Goal: Check status: Check status

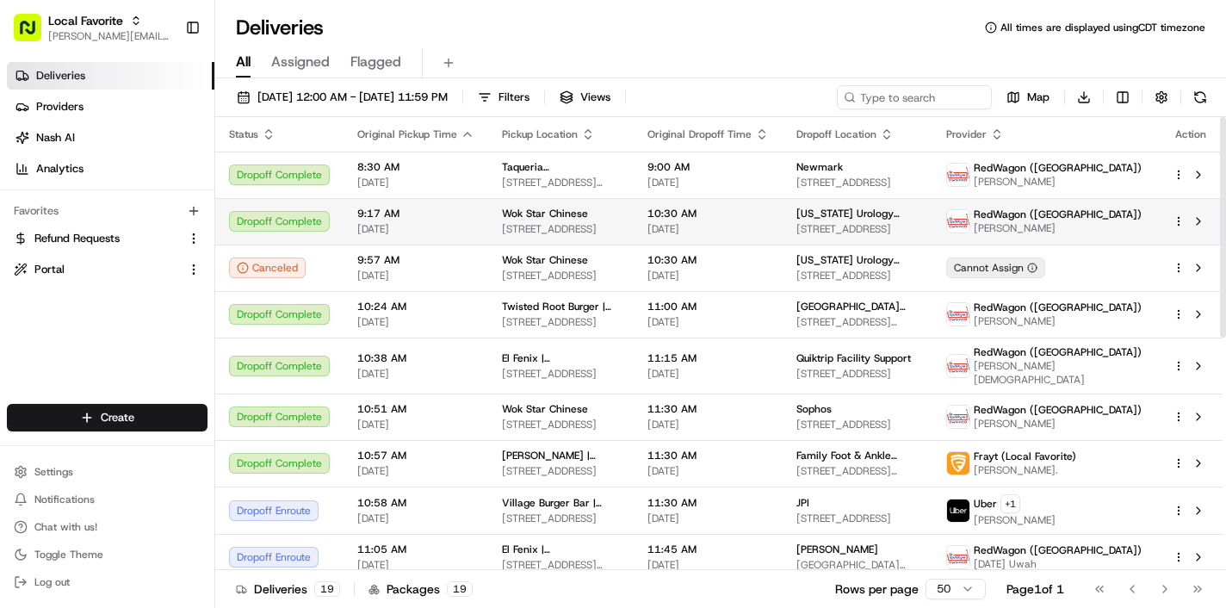
click at [449, 219] on span "9:17 AM" at bounding box center [415, 214] width 117 height 14
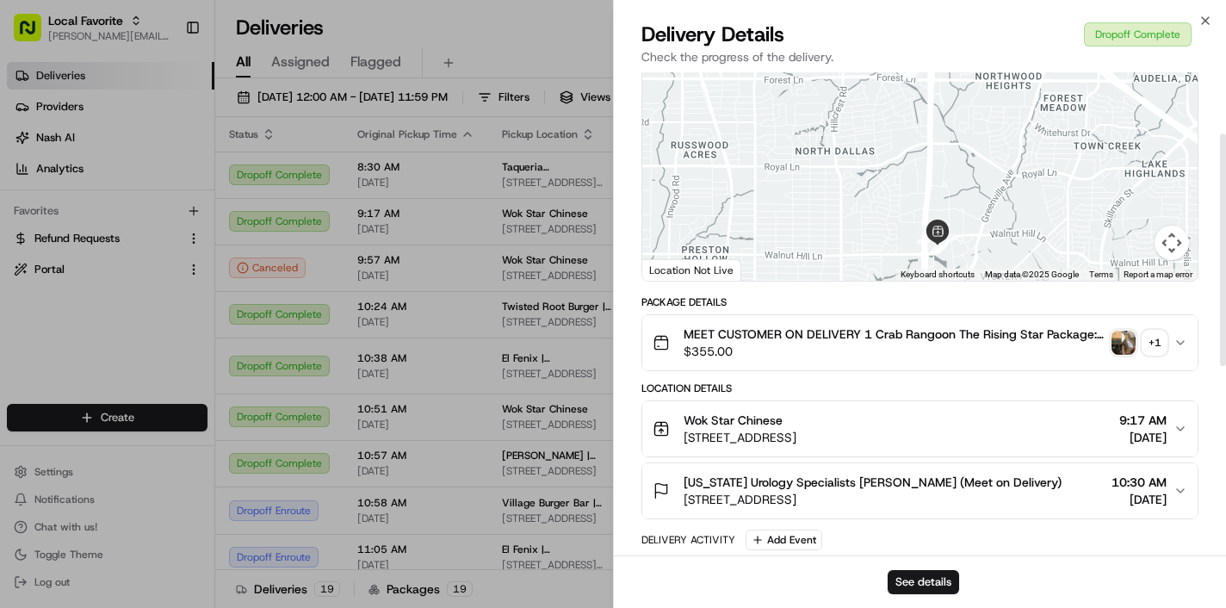
scroll to position [133, 0]
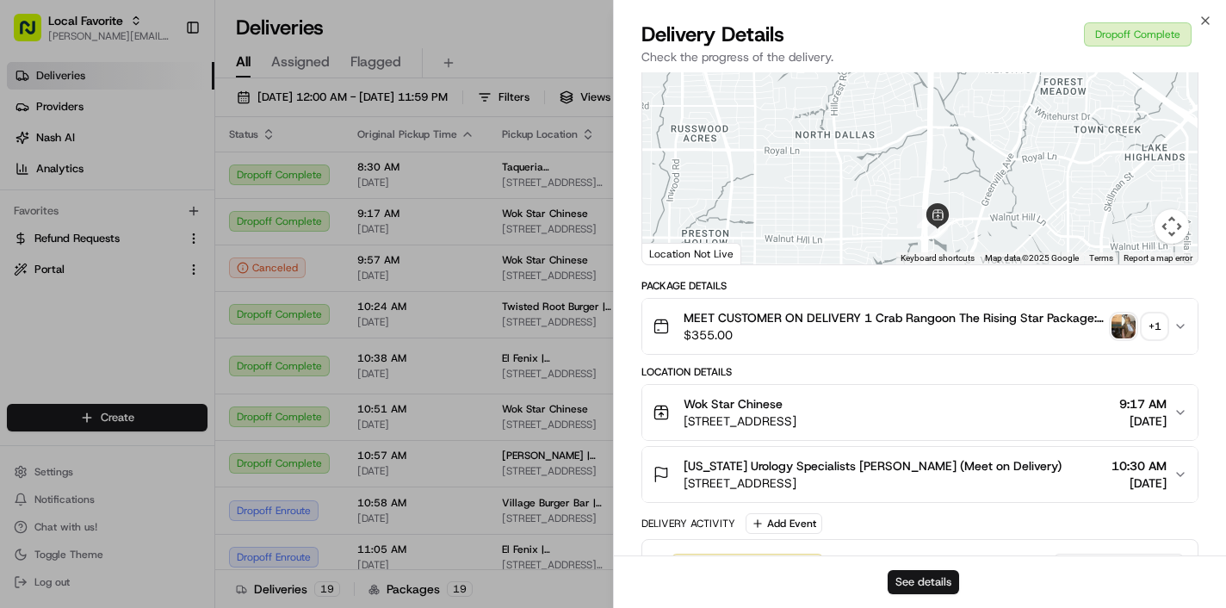
click at [920, 582] on button "See details" at bounding box center [923, 582] width 71 height 24
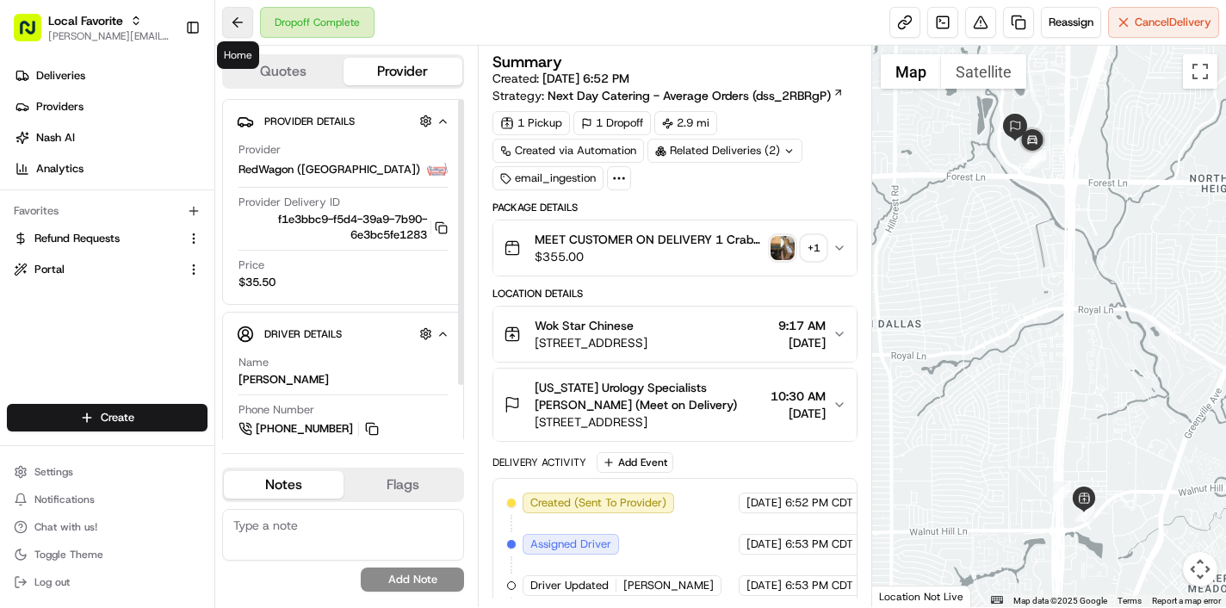
click at [249, 12] on button at bounding box center [237, 22] width 31 height 31
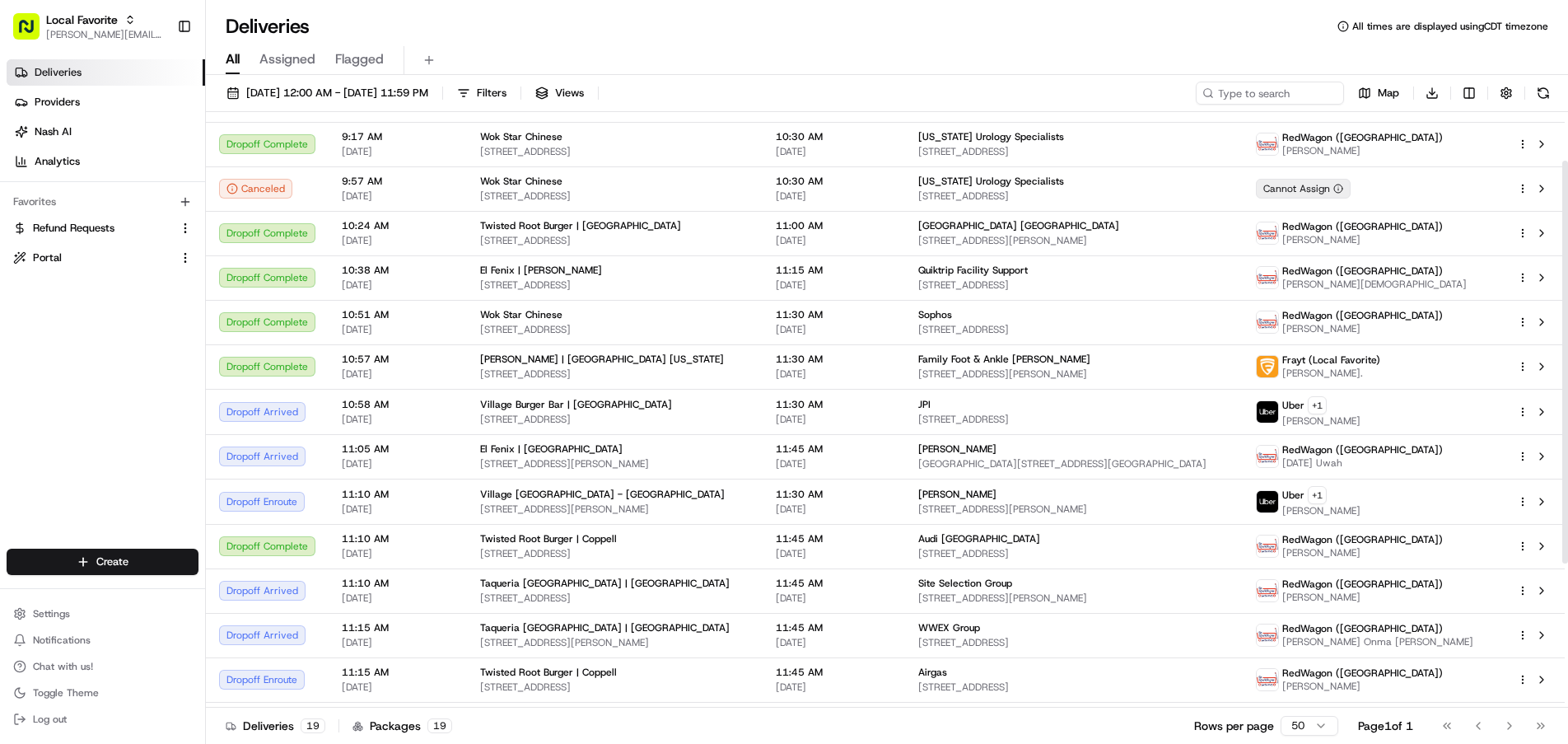
scroll to position [72, 0]
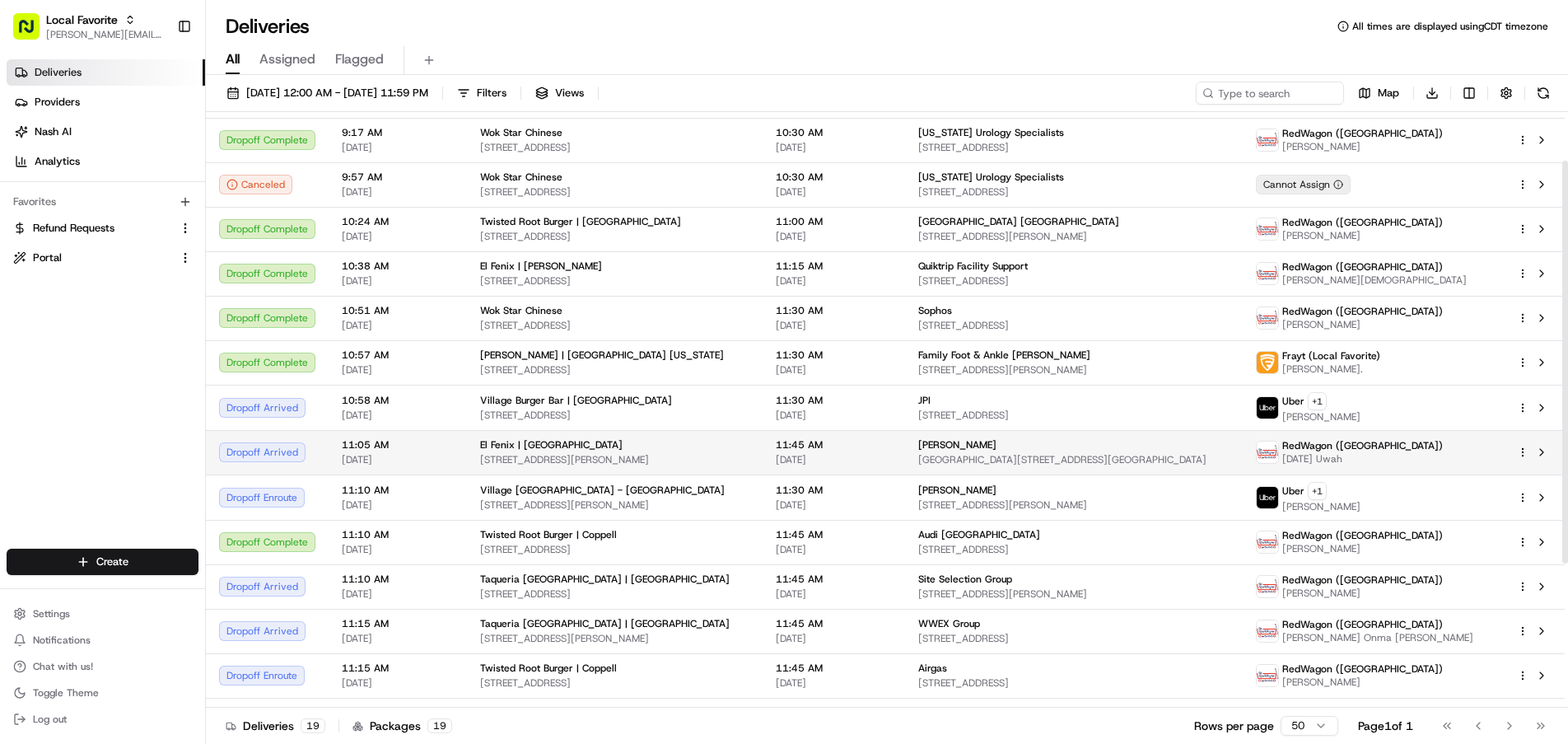
click at [454, 454] on td "11:05 AM 08/19/2025" at bounding box center [398, 452] width 139 height 45
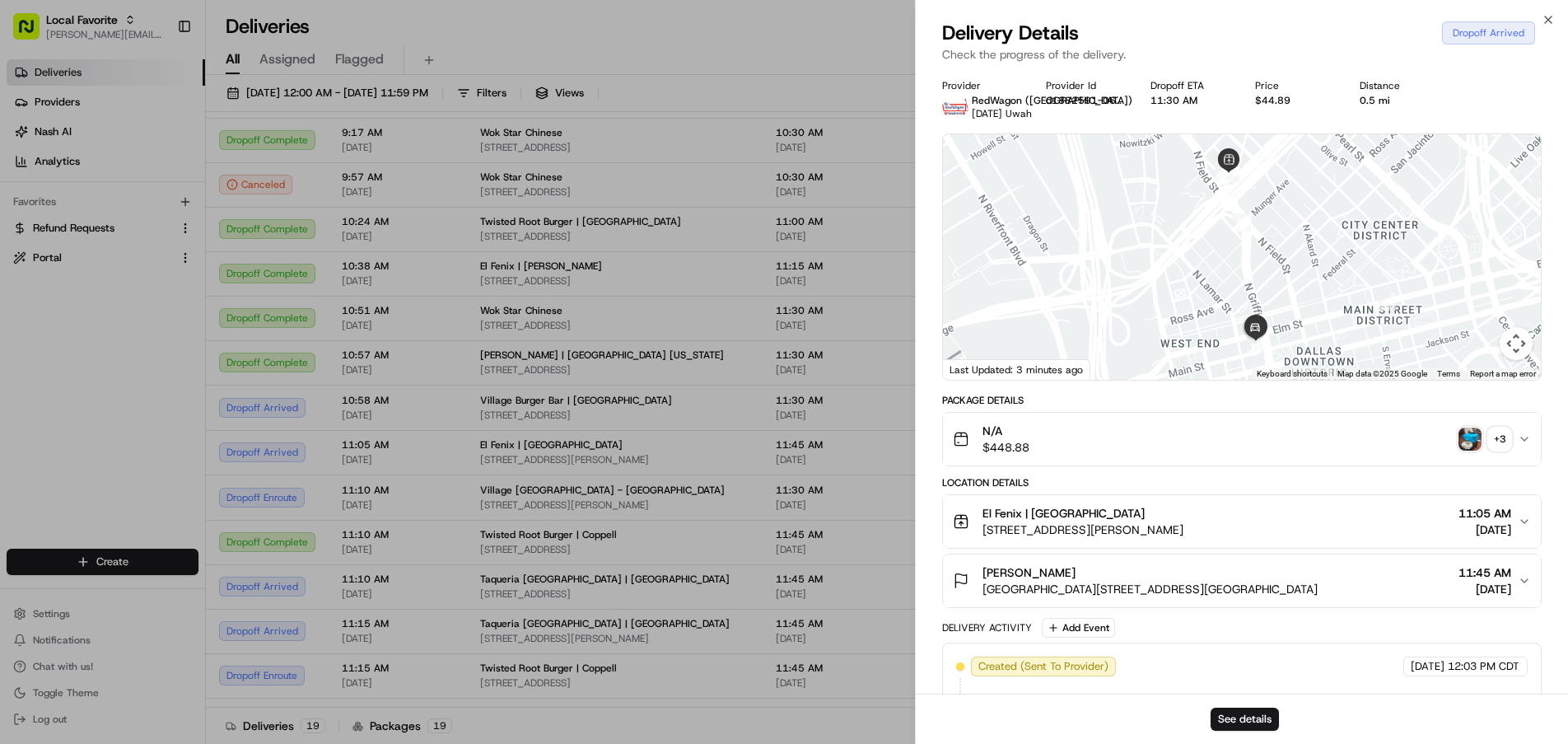
scroll to position [0, 0]
